Goal: Transaction & Acquisition: Purchase product/service

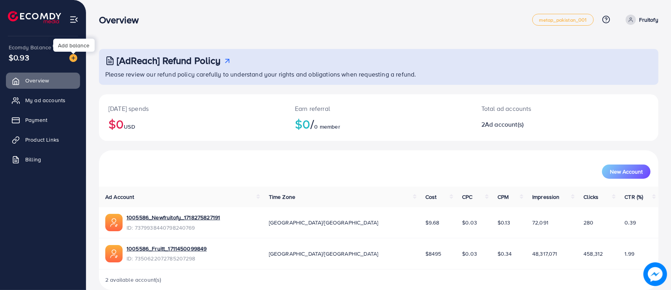
click at [73, 57] on img at bounding box center [73, 58] width 8 height 8
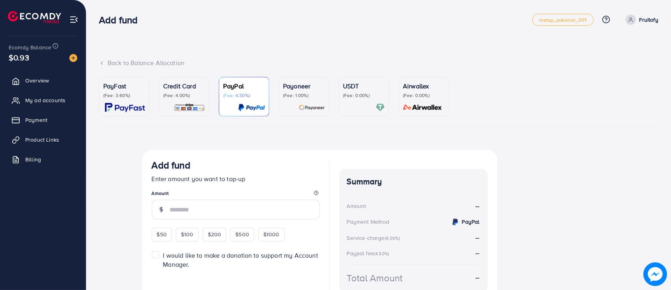
click at [121, 103] on div "PayFast (Fee: 3.60%)" at bounding box center [124, 96] width 42 height 31
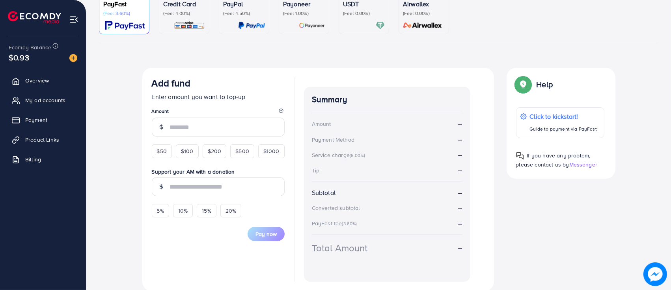
scroll to position [83, 0]
click at [190, 151] on span "$100" at bounding box center [187, 150] width 13 height 8
type input "***"
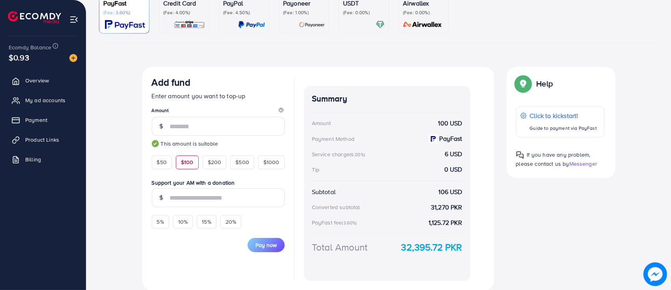
scroll to position [0, 0]
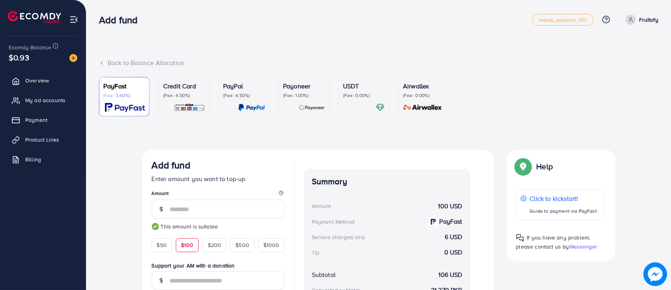
click at [361, 96] on p "(Fee: 0.00%)" at bounding box center [364, 95] width 42 height 6
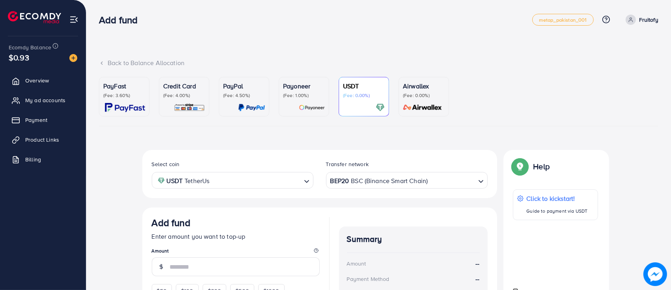
scroll to position [71, 0]
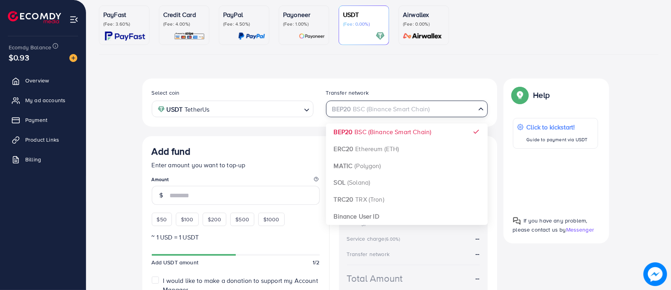
click at [391, 107] on div "BEP20 BSC (Binance Smart Chain)" at bounding box center [402, 108] width 147 height 14
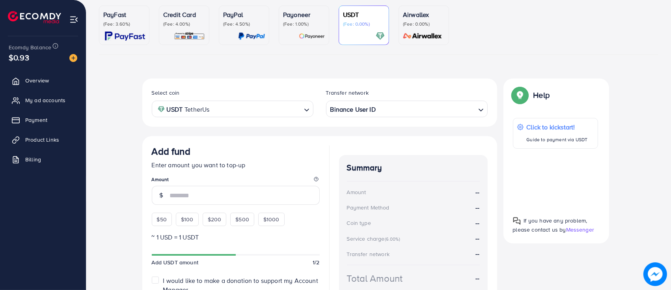
click at [401, 147] on div "Summary Amount -- Payment Method -- Coin type -- Service charge (6.00%) -- Tran…" at bounding box center [413, 231] width 149 height 172
click at [186, 196] on input "number" at bounding box center [245, 195] width 150 height 19
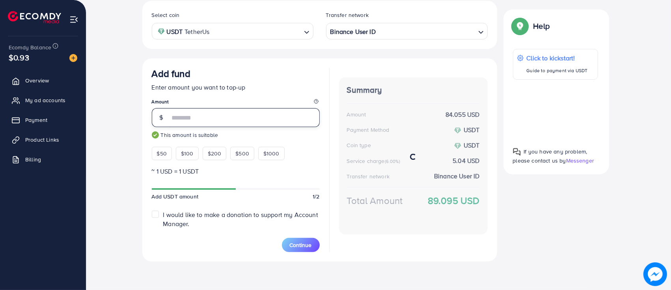
scroll to position [148, 0]
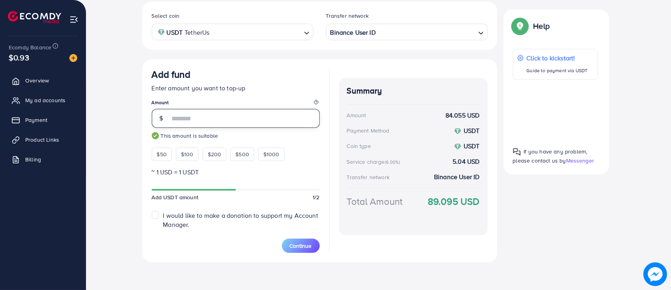
type input "**"
click at [392, 231] on div "Summary Amount 84.055 USD Payment Method USDT Coin type USDT Service charge (6.…" at bounding box center [413, 156] width 149 height 157
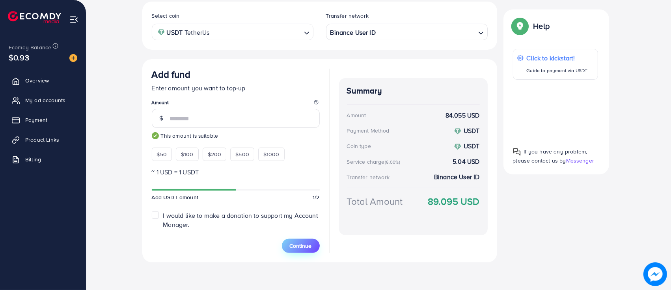
click at [289, 241] on button "Continue" at bounding box center [301, 246] width 38 height 14
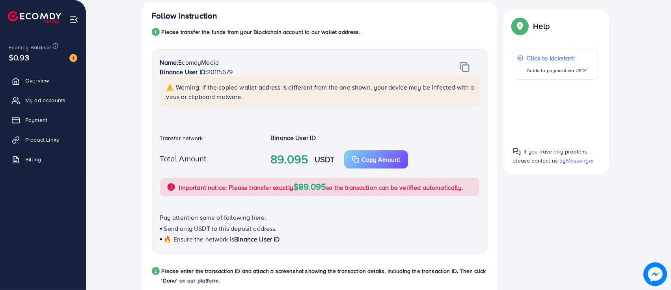
scroll to position [169, 0]
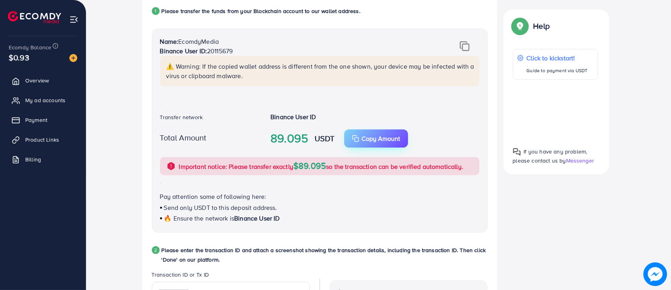
click at [371, 138] on p "Copy Amount" at bounding box center [381, 138] width 39 height 9
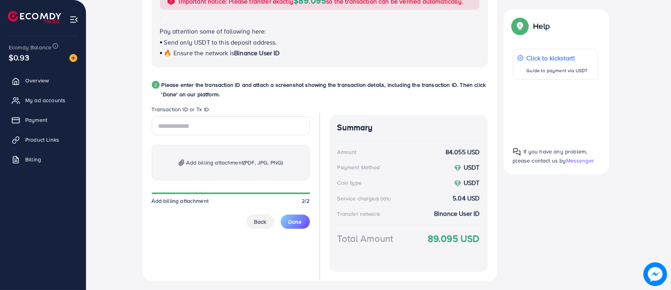
scroll to position [334, 0]
click at [272, 218] on button "Back" at bounding box center [260, 222] width 28 height 14
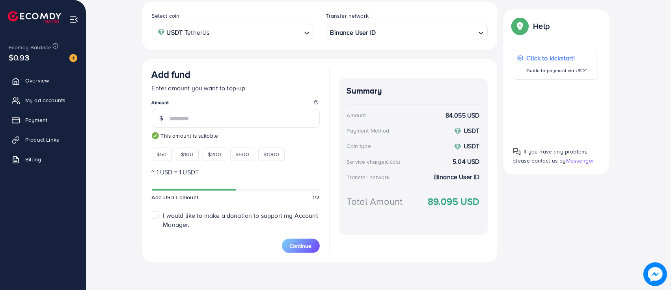
scroll to position [0, 0]
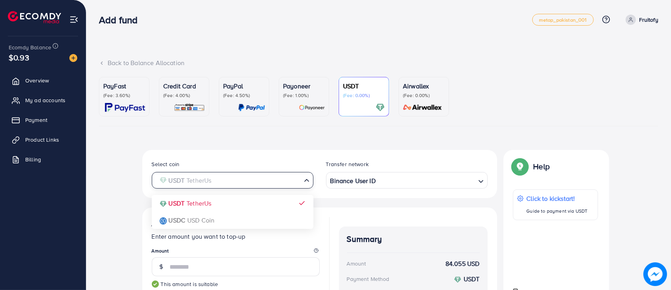
click at [241, 184] on input "Search for option" at bounding box center [227, 180] width 145 height 12
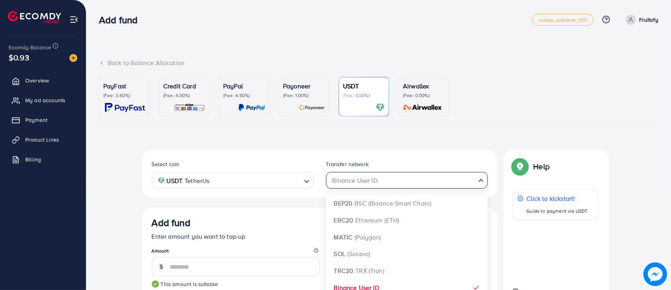
click at [352, 178] on div "Binance User ID" at bounding box center [402, 180] width 147 height 14
click at [352, 178] on input "Search for option" at bounding box center [402, 180] width 145 height 12
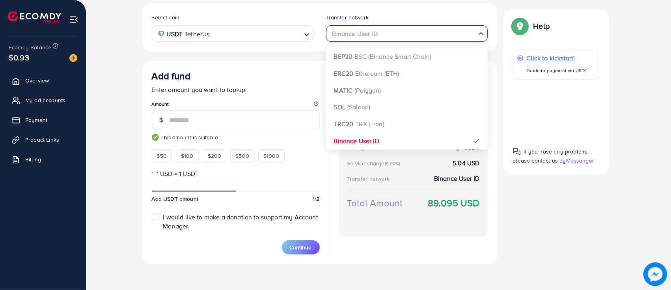
scroll to position [148, 0]
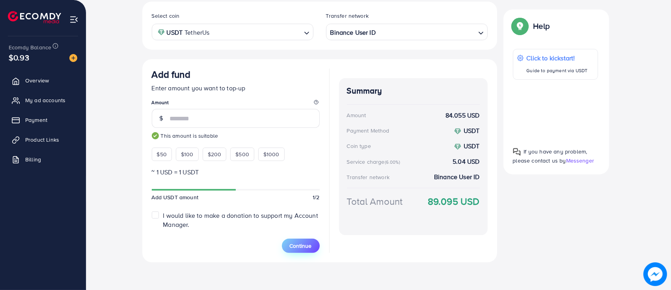
click at [298, 249] on button "Continue" at bounding box center [301, 246] width 38 height 14
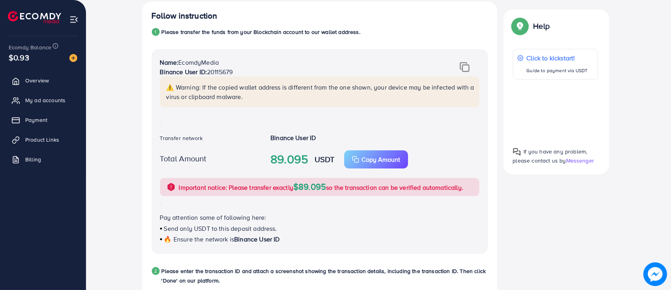
scroll to position [330, 0]
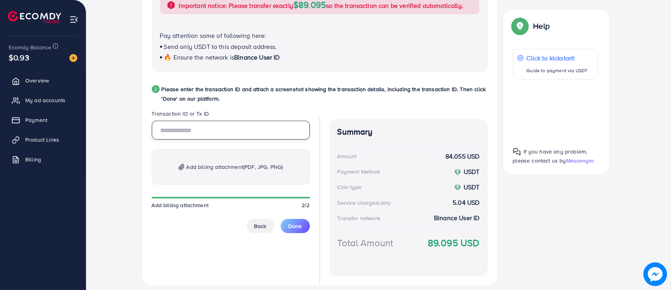
click at [183, 132] on input "text" at bounding box center [231, 130] width 158 height 19
paste input "**********"
type input "**********"
click at [224, 168] on span "Add billing attachment (PDF, JPG, PNG)" at bounding box center [234, 166] width 97 height 9
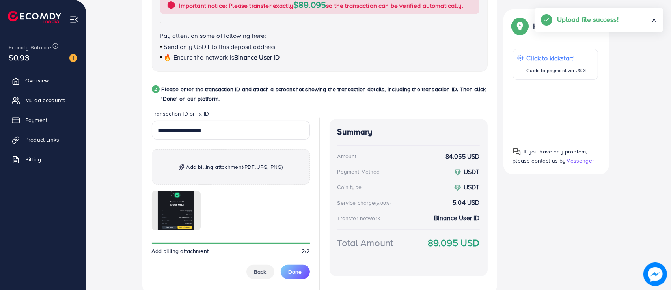
scroll to position [363, 0]
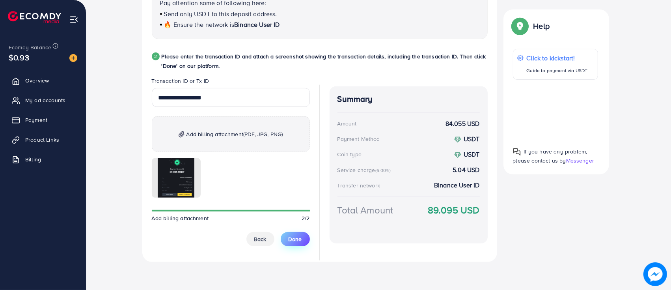
click at [296, 239] on span "Done" at bounding box center [295, 239] width 13 height 8
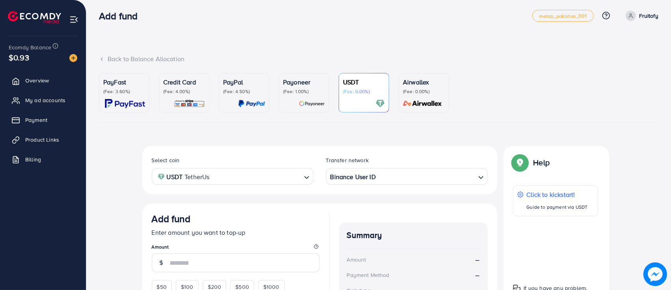
scroll to position [0, 0]
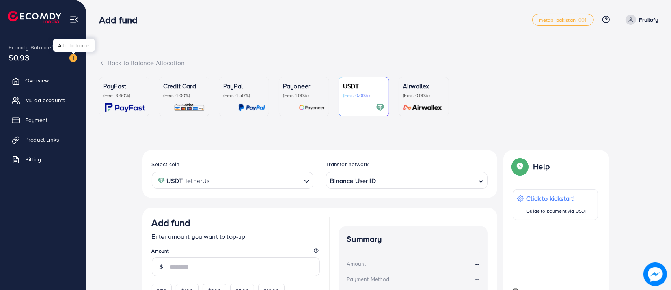
click at [74, 58] on img at bounding box center [73, 58] width 8 height 8
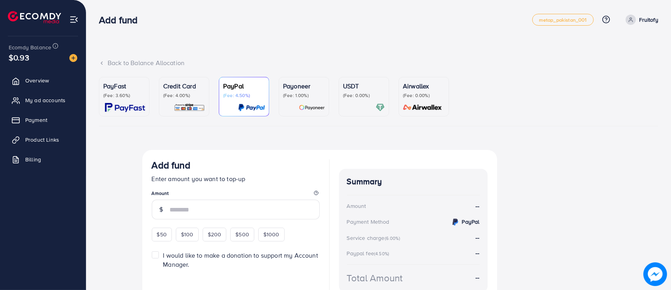
click at [360, 95] on p "(Fee: 0.00%)" at bounding box center [364, 95] width 42 height 6
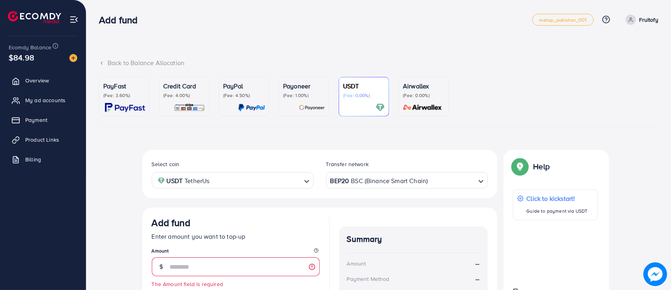
click at [135, 96] on p "(Fee: 3.60%)" at bounding box center [124, 95] width 42 height 6
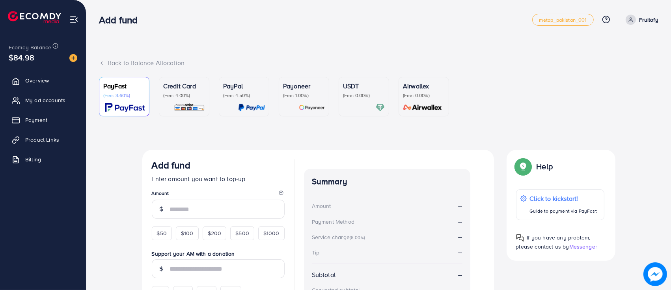
scroll to position [111, 0]
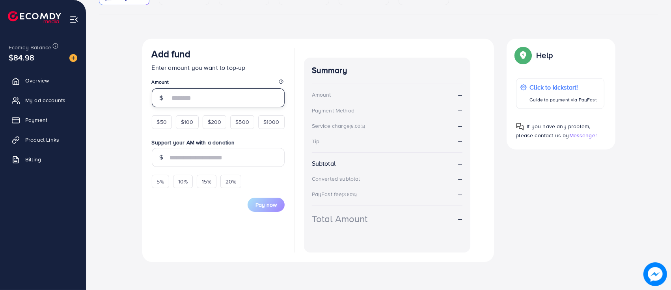
click at [185, 99] on input "number" at bounding box center [227, 97] width 115 height 19
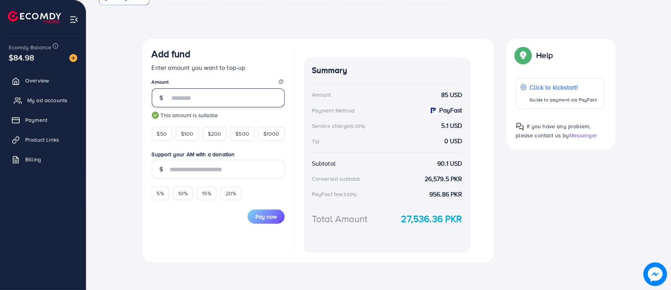
type input "**"
click at [47, 93] on link "My ad accounts" at bounding box center [43, 100] width 74 height 16
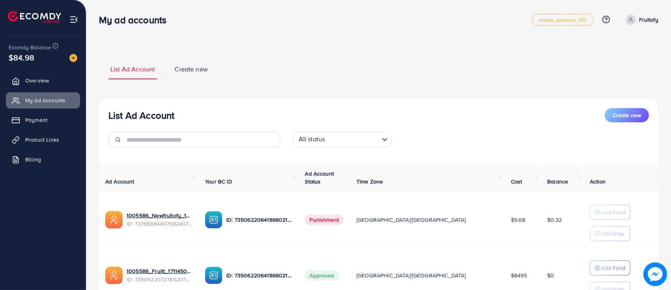
scroll to position [69, 0]
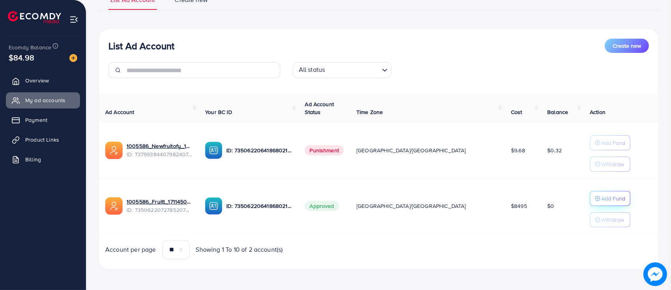
click at [601, 197] on p "Add Fund" at bounding box center [613, 198] width 24 height 9
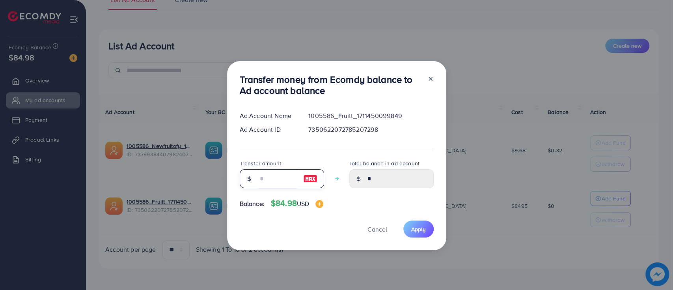
click at [262, 173] on input "number" at bounding box center [277, 178] width 39 height 19
type input "*"
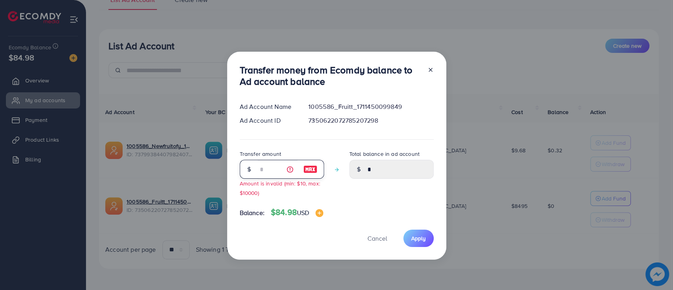
type input "****"
type input "**"
type input "*****"
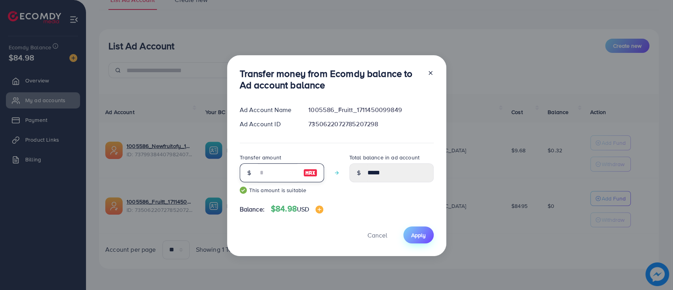
type input "**"
click at [415, 239] on button "Apply" at bounding box center [418, 234] width 30 height 17
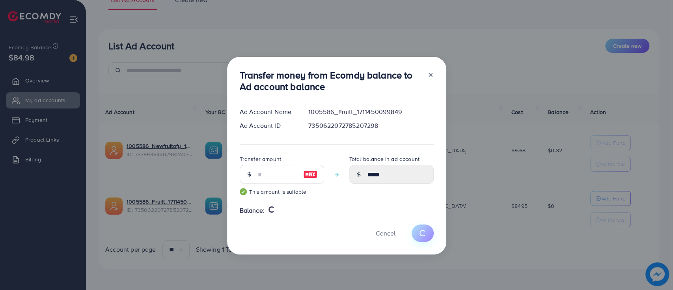
type input "*"
